Goal: Task Accomplishment & Management: Manage account settings

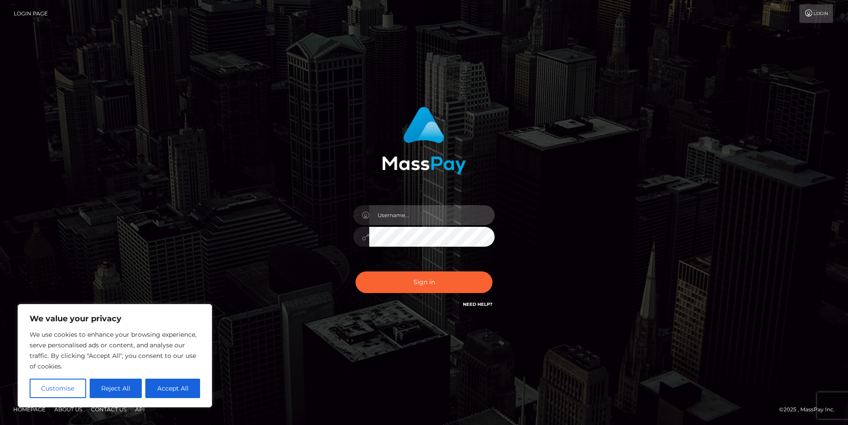
click at [415, 215] on input "text" at bounding box center [431, 215] width 125 height 20
click at [408, 215] on input "text" at bounding box center [431, 215] width 125 height 20
type input "moneycrewgta@gmail.com"
click at [355, 272] on button "Sign in" at bounding box center [423, 283] width 137 height 22
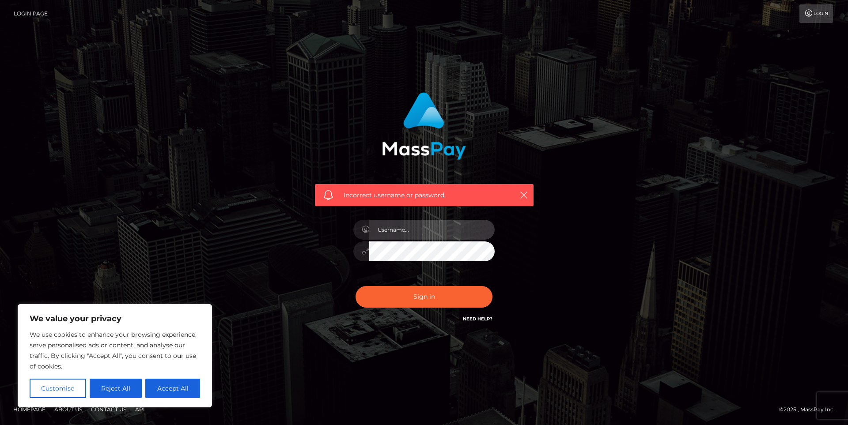
click at [433, 225] on input "text" at bounding box center [431, 230] width 125 height 20
click at [415, 228] on input "text" at bounding box center [431, 230] width 125 height 20
type input "moneycrewgta@gmail.com"
click at [355, 286] on button "Sign in" at bounding box center [423, 297] width 137 height 22
click at [125, 385] on button "Reject All" at bounding box center [116, 388] width 53 height 19
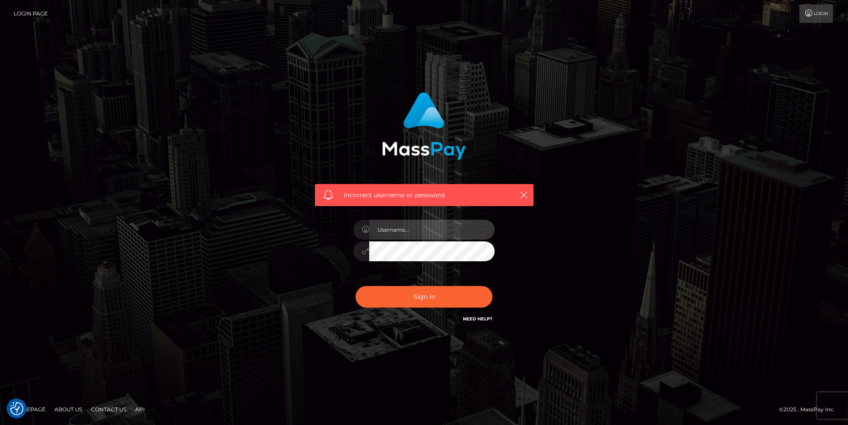
click at [407, 231] on input "text" at bounding box center [431, 230] width 125 height 20
click at [412, 230] on input "text" at bounding box center [431, 230] width 125 height 20
type input "MrTraxx"
click at [355, 286] on button "Sign in" at bounding box center [423, 297] width 137 height 22
click at [521, 193] on icon "button" at bounding box center [523, 195] width 9 height 9
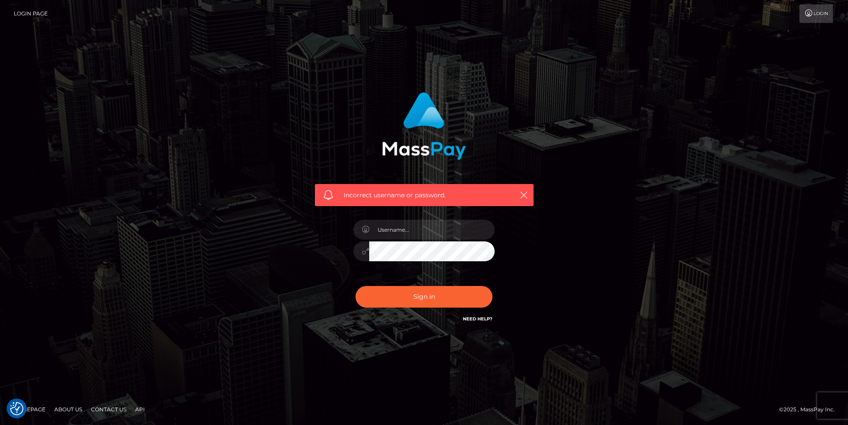
click at [810, 12] on icon at bounding box center [808, 13] width 9 height 7
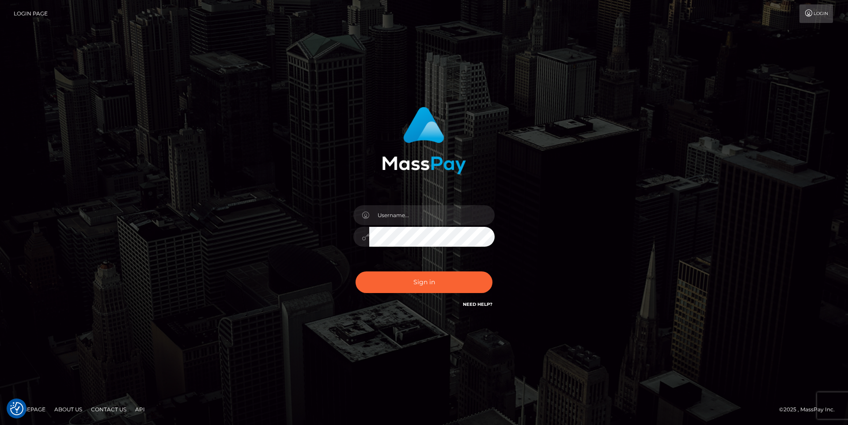
click at [419, 204] on div at bounding box center [424, 233] width 155 height 68
click at [415, 211] on input "text" at bounding box center [431, 215] width 125 height 20
type input "moneycrewgta@gmail.com"
click at [355, 272] on button "Sign in" at bounding box center [423, 283] width 137 height 22
